Goal: Task Accomplishment & Management: Manage account settings

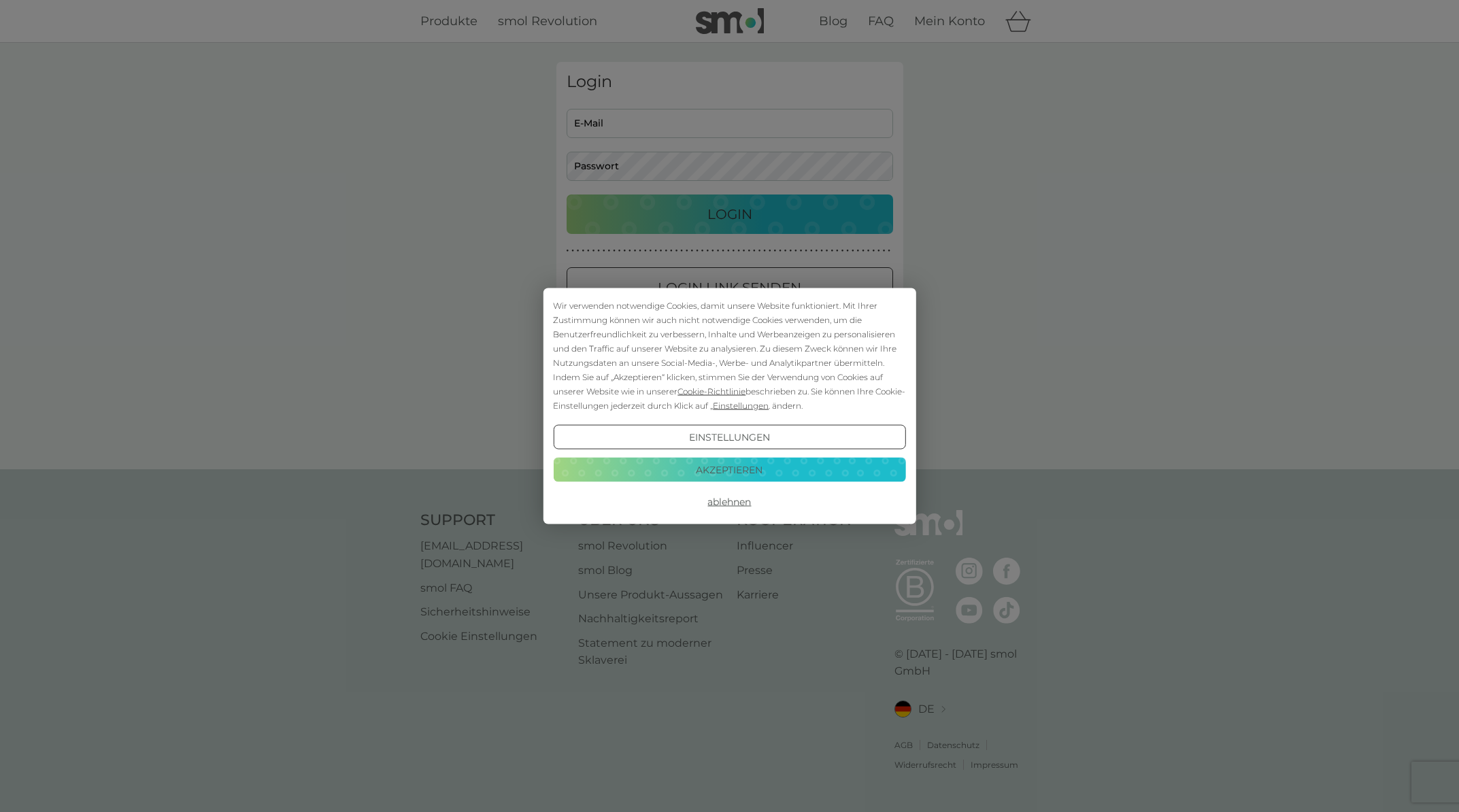
type input "[PERSON_NAME][EMAIL_ADDRESS][PERSON_NAME][DOMAIN_NAME]"
click at [726, 469] on button "Akzeptieren" at bounding box center [729, 469] width 352 height 24
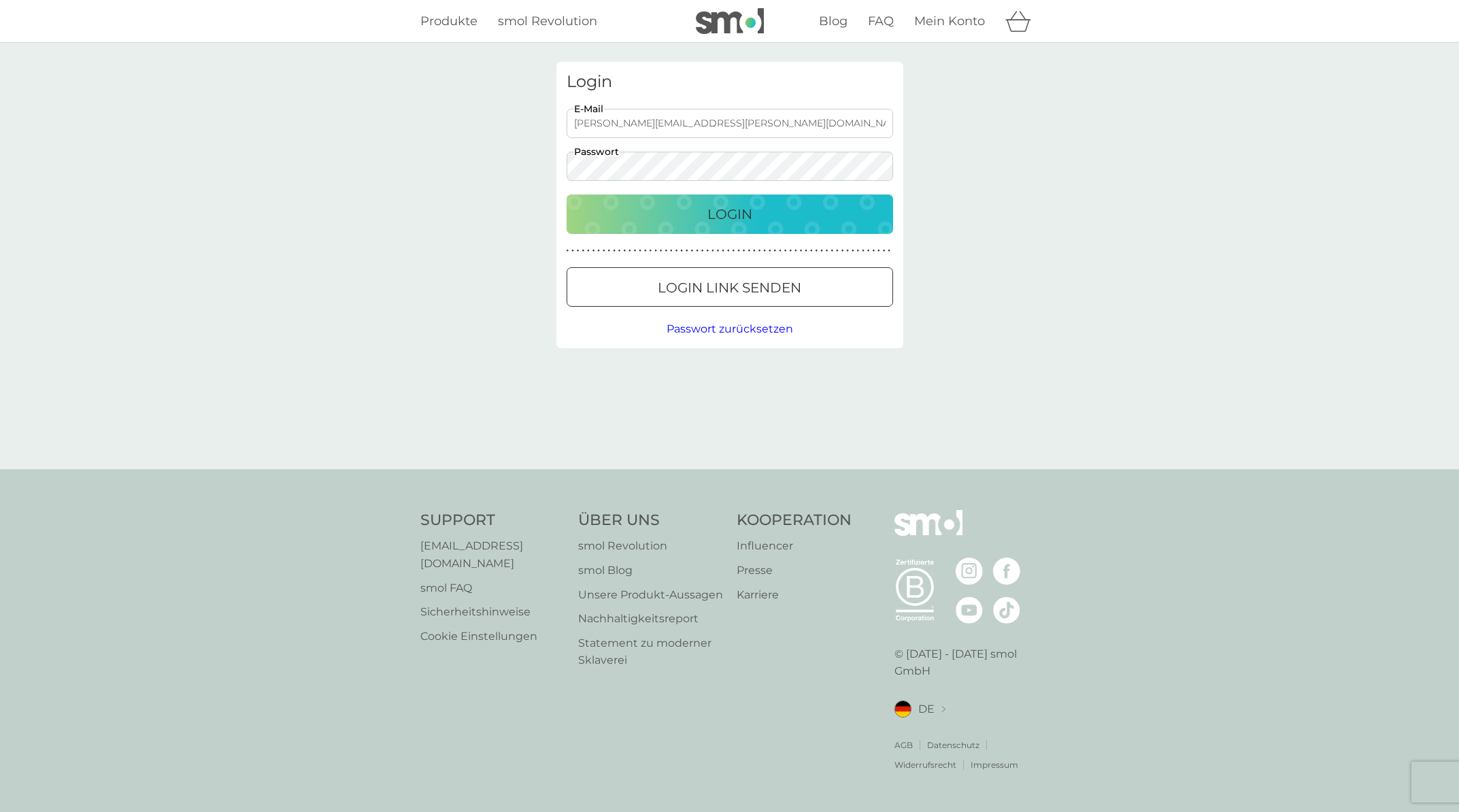
click at [731, 210] on p "Login" at bounding box center [729, 214] width 45 height 22
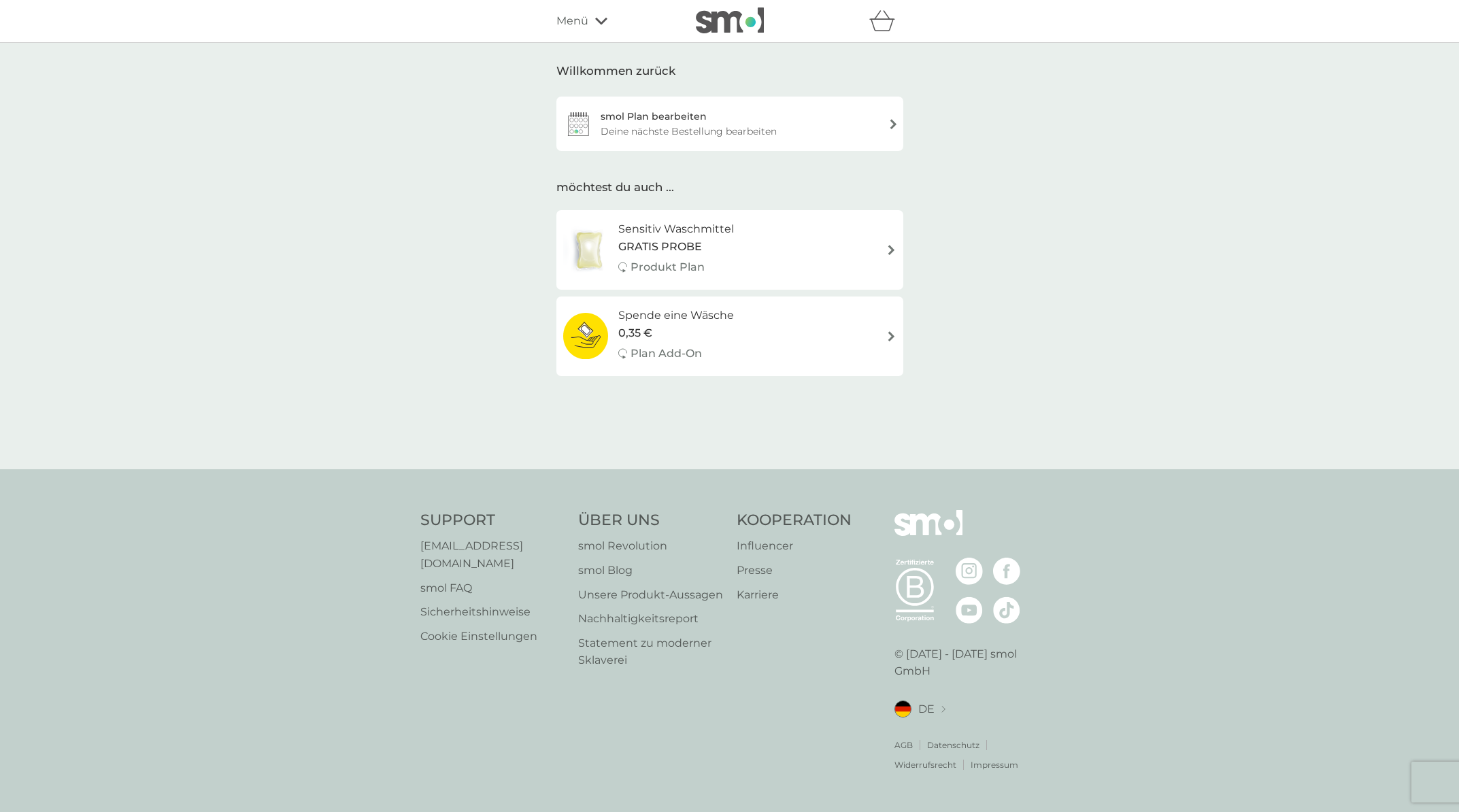
click at [869, 123] on div "smol Plan bearbeiten Deine nächste Bestellung bearbeiten" at bounding box center [729, 124] width 347 height 54
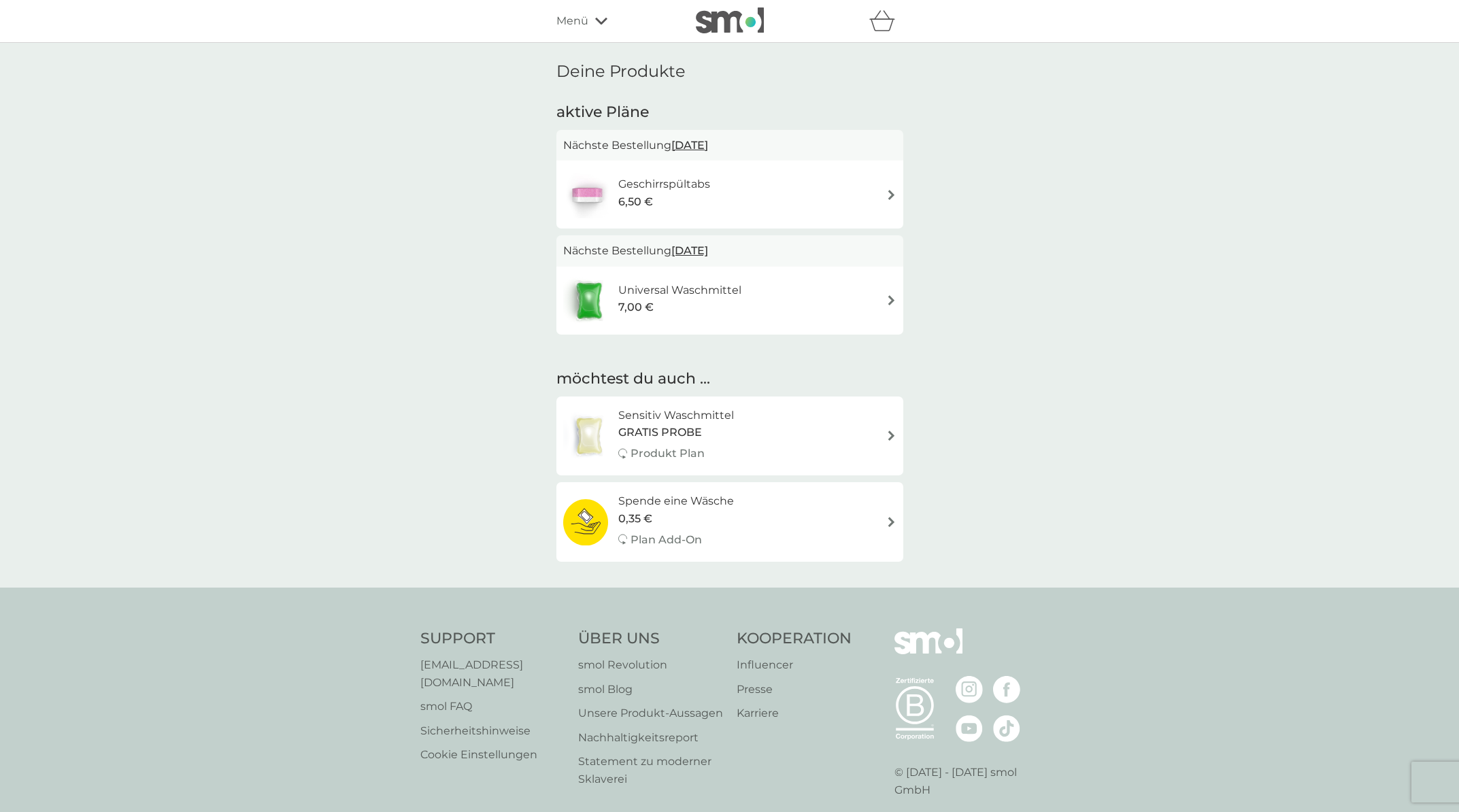
click at [811, 301] on div "Universal Waschmittel 7,00 €" at bounding box center [730, 300] width 333 height 48
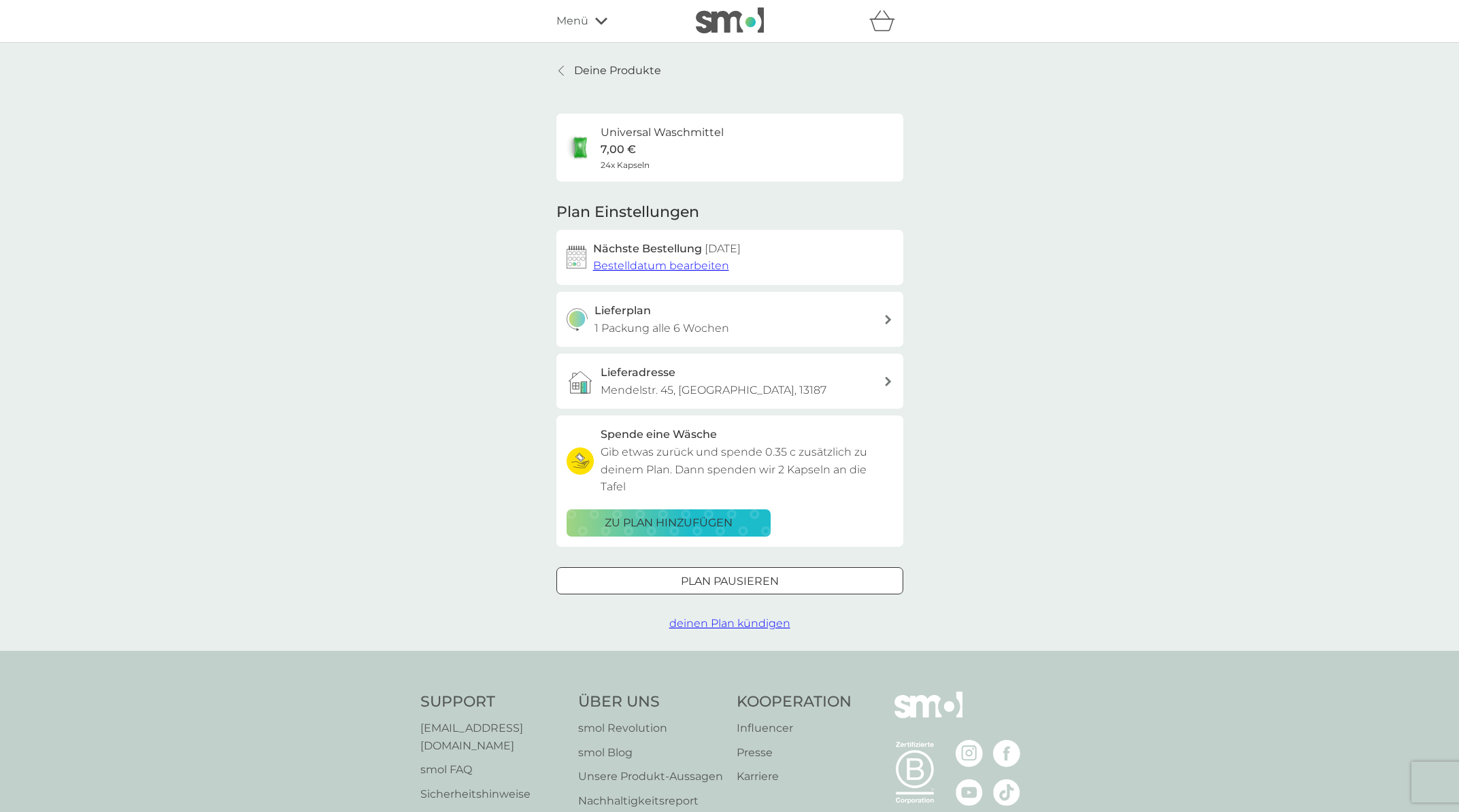
click at [678, 265] on span "Bestelldatum bearbeiten" at bounding box center [660, 266] width 136 height 13
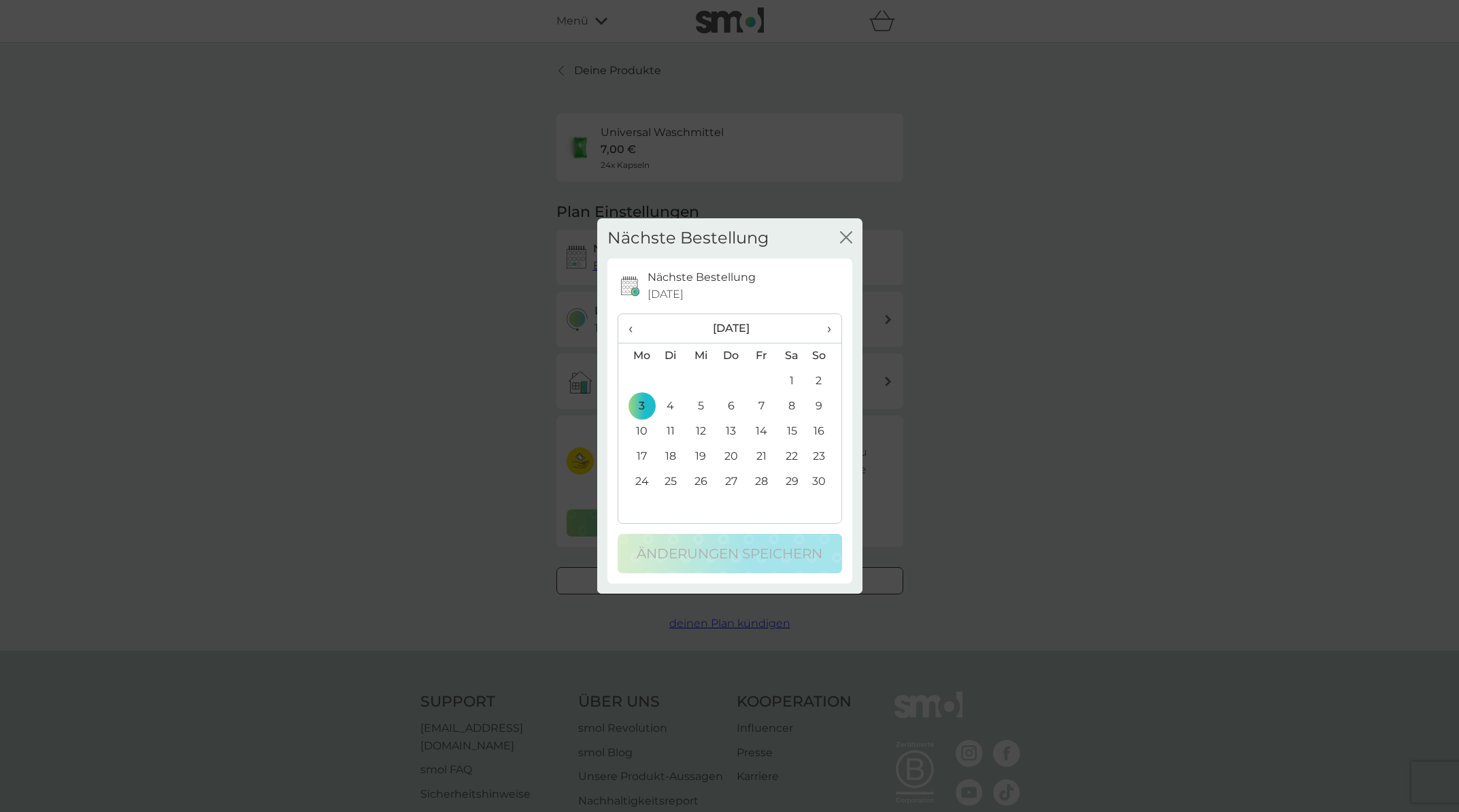
click at [643, 480] on td "24" at bounding box center [637, 482] width 37 height 25
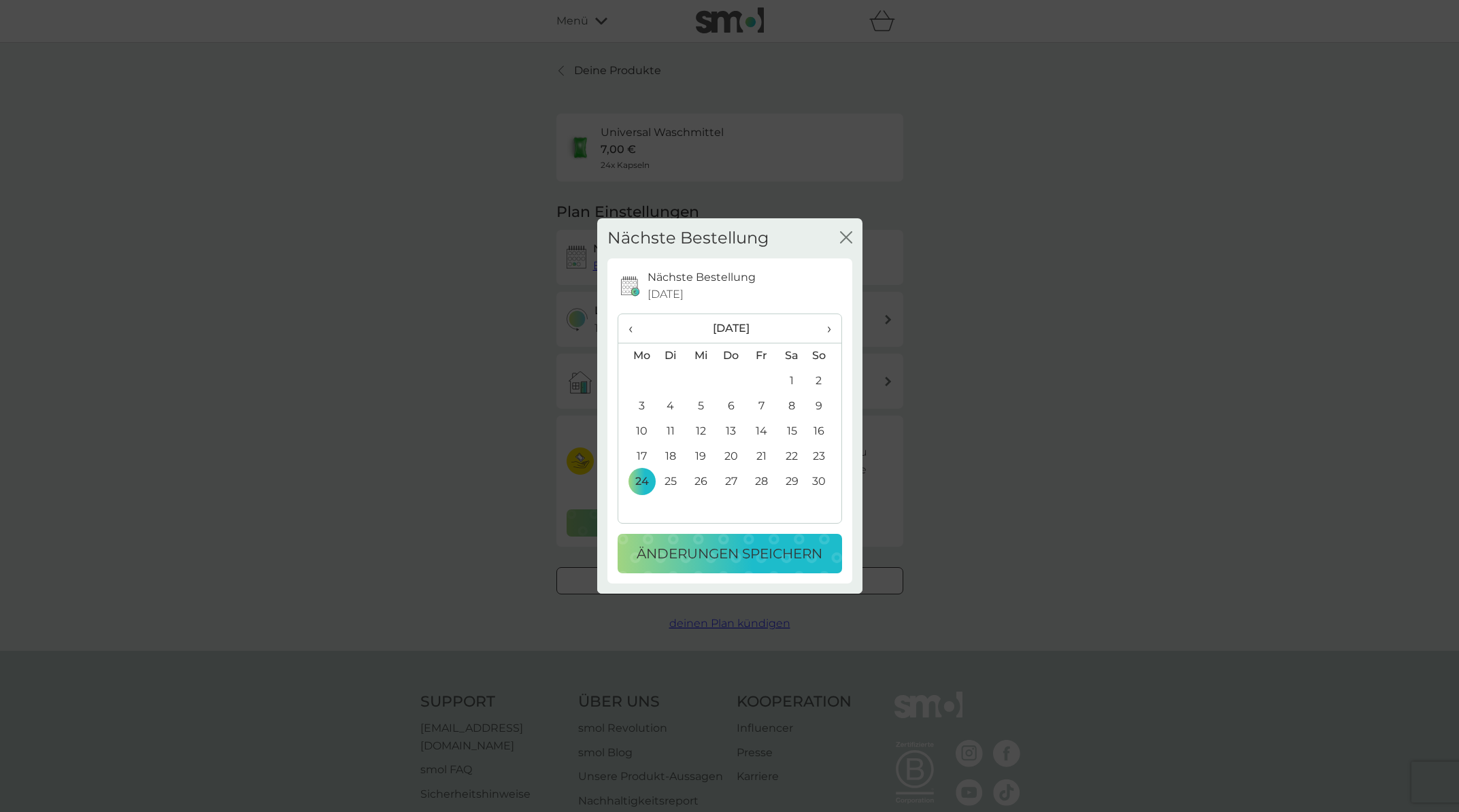
click at [733, 552] on p "Änderungen speichern" at bounding box center [729, 554] width 186 height 22
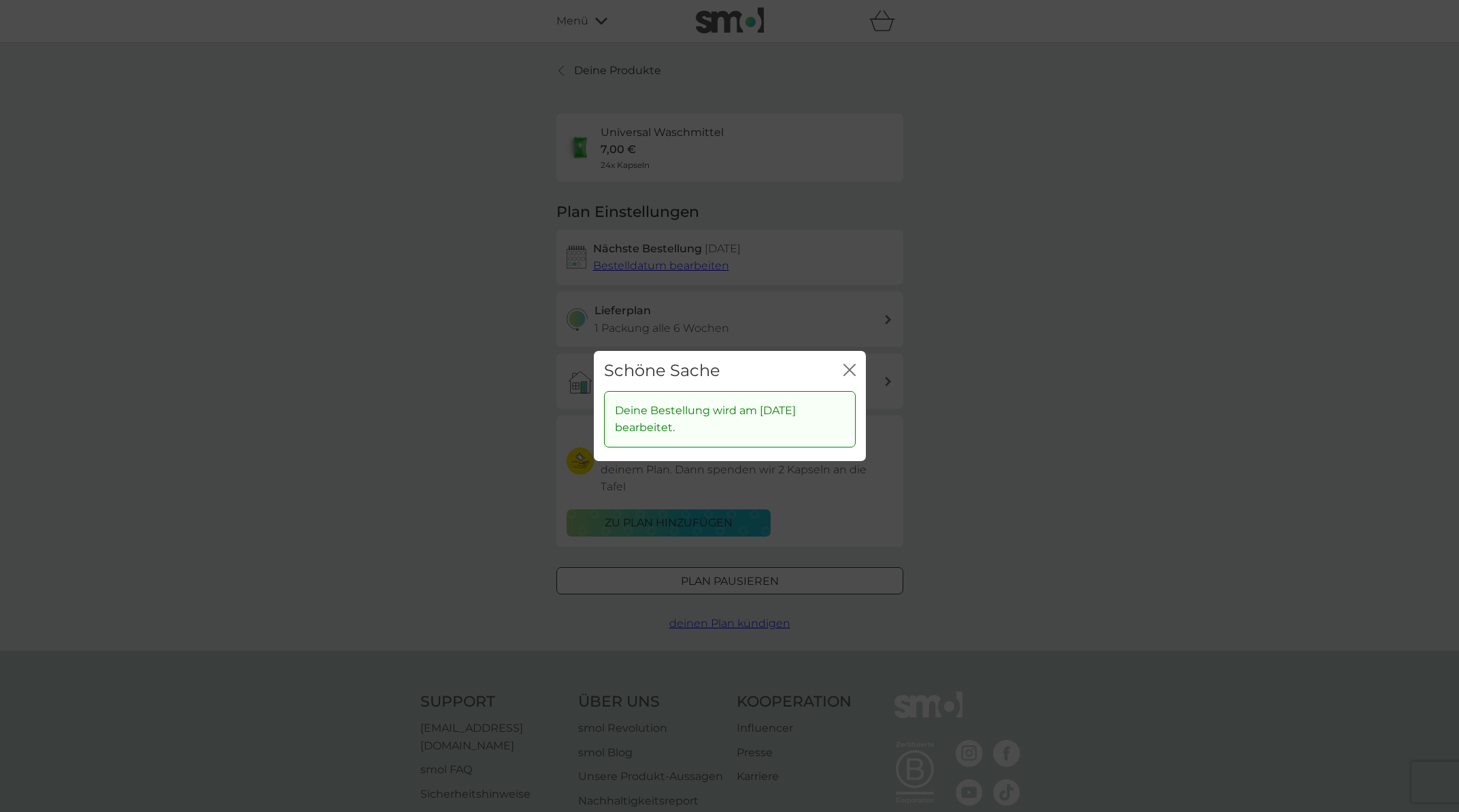
drag, startPoint x: 851, startPoint y: 368, endPoint x: 858, endPoint y: 370, distance: 7.3
click at [851, 368] on icon "Schließen" at bounding box center [852, 370] width 5 height 11
